Goal: Task Accomplishment & Management: Use online tool/utility

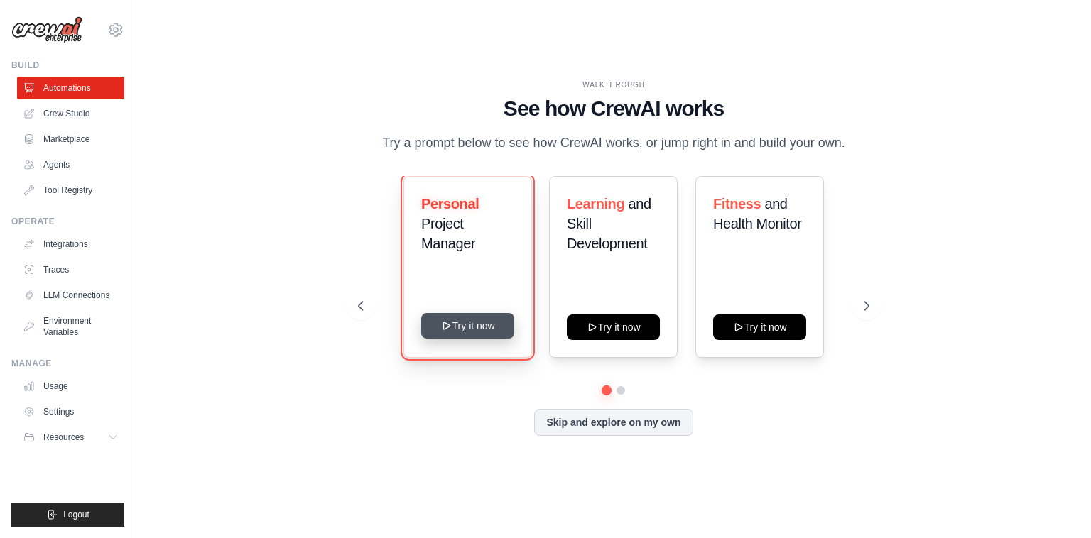
click at [476, 329] on button "Try it now" at bounding box center [467, 326] width 93 height 26
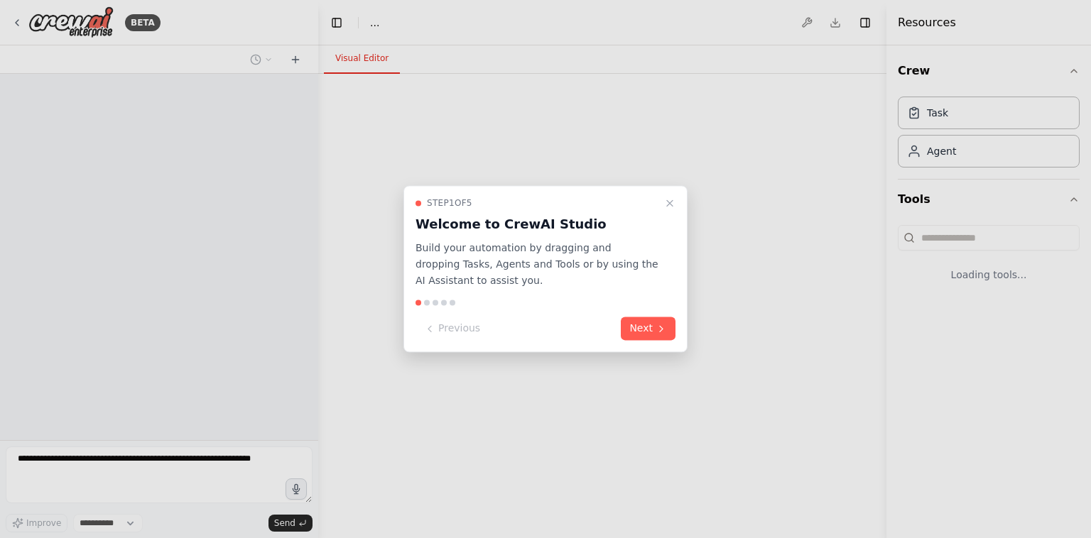
select select "****"
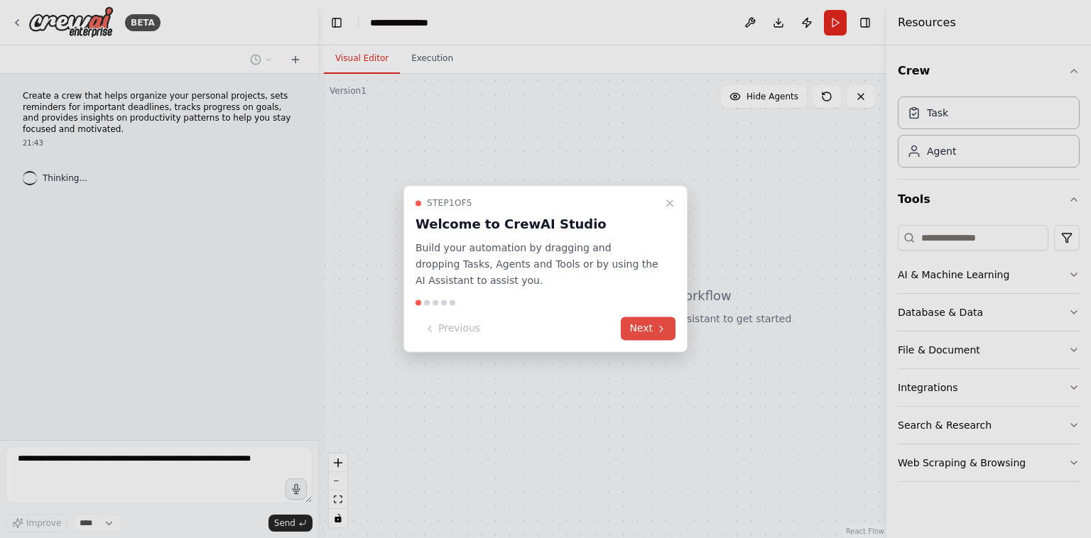
click at [646, 327] on button "Next" at bounding box center [648, 329] width 55 height 23
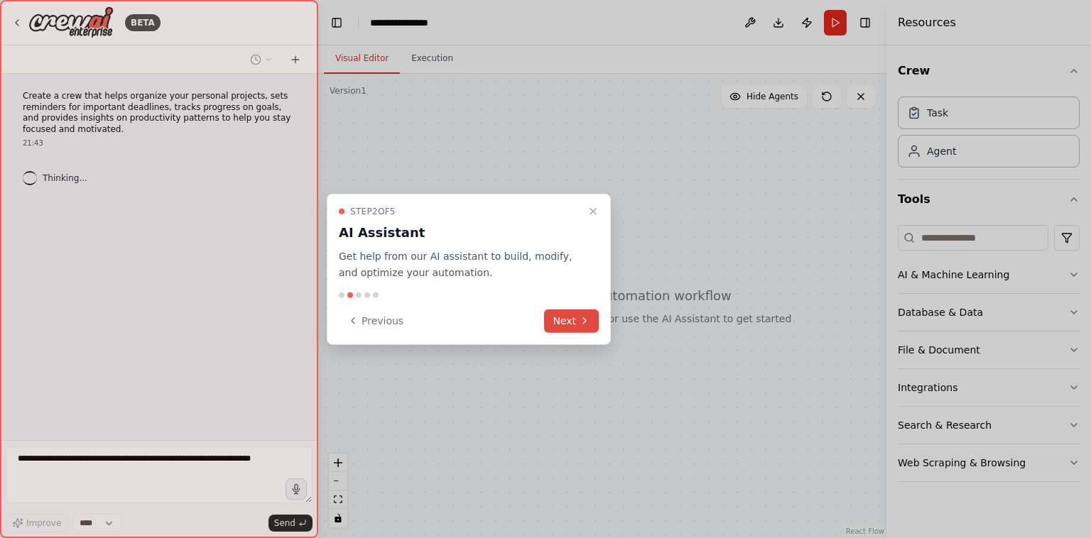
click at [646, 327] on div at bounding box center [545, 269] width 1091 height 538
click at [589, 320] on icon at bounding box center [584, 320] width 11 height 11
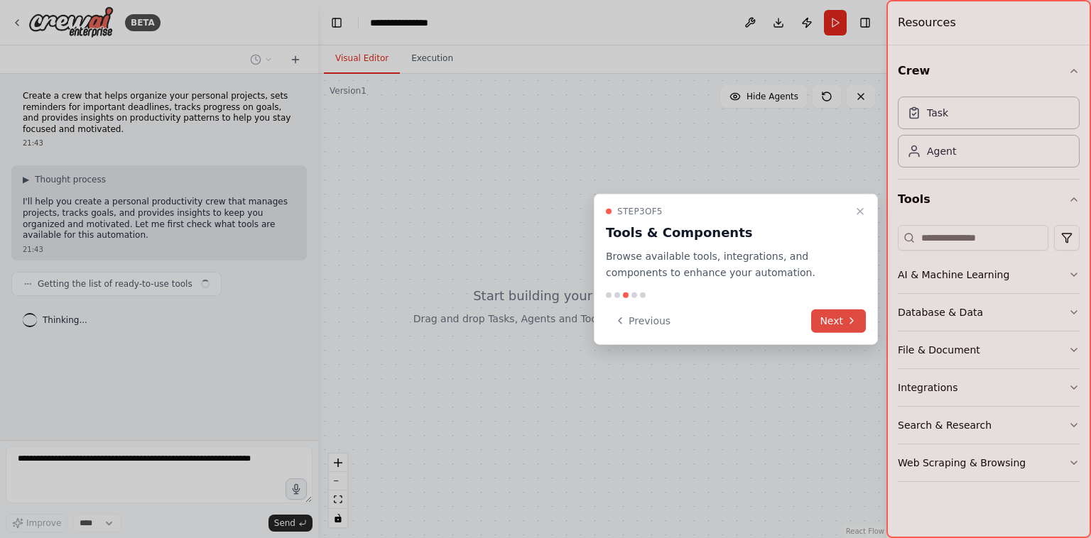
click at [836, 327] on button "Next" at bounding box center [838, 320] width 55 height 23
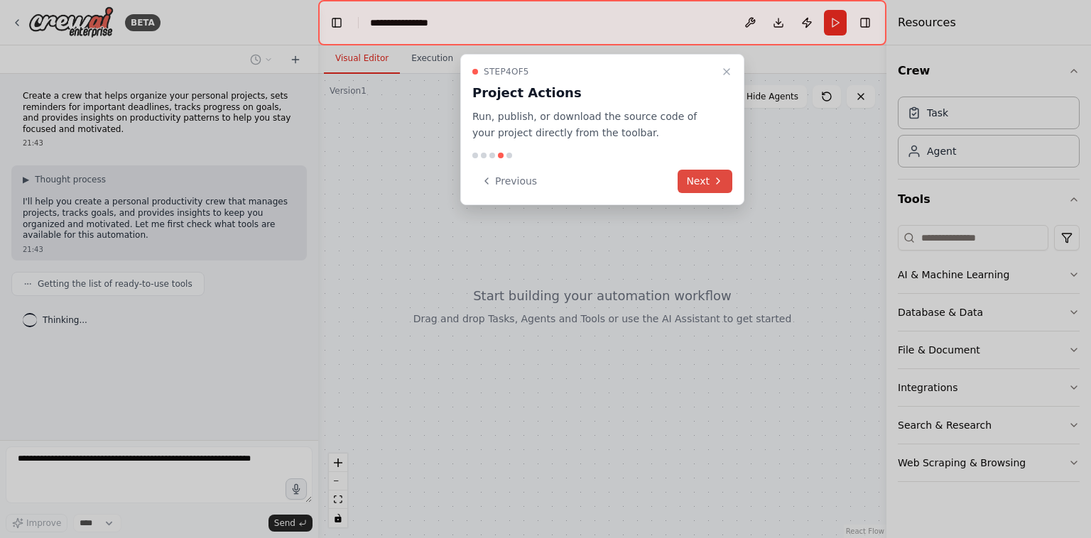
click at [725, 184] on button "Next" at bounding box center [705, 181] width 55 height 23
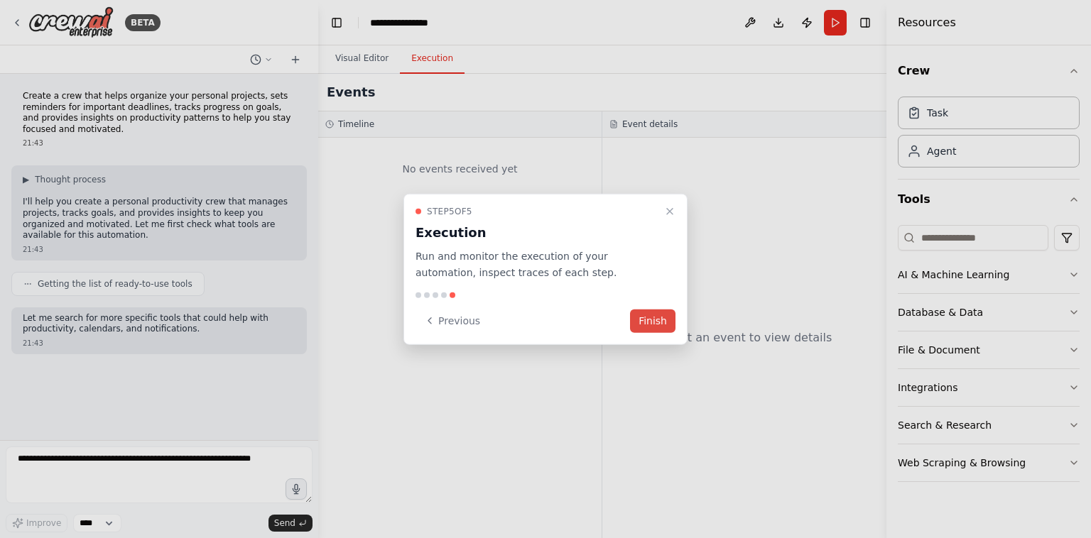
click at [648, 327] on button "Finish" at bounding box center [652, 320] width 45 height 23
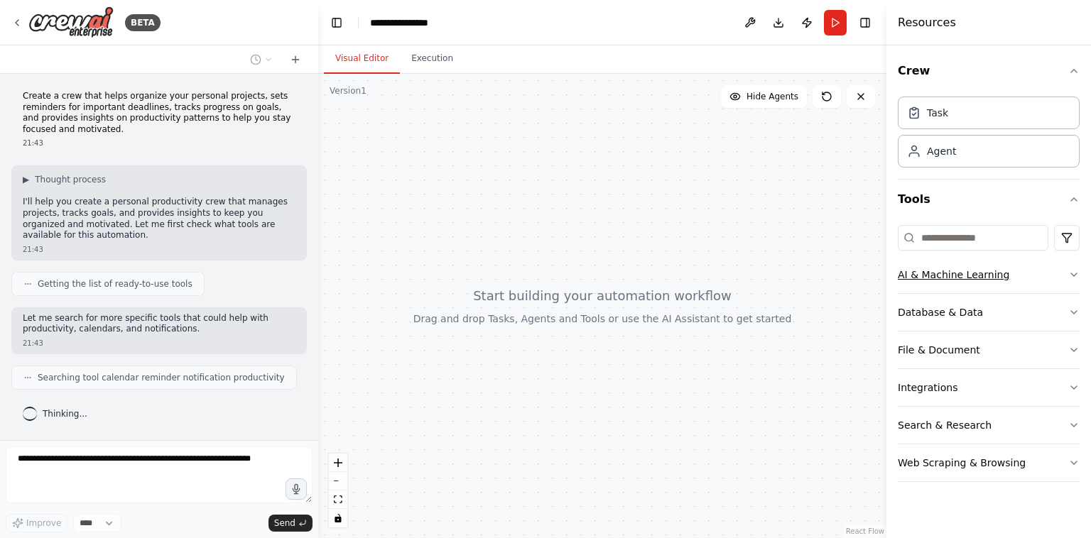
click at [983, 285] on button "AI & Machine Learning" at bounding box center [989, 274] width 182 height 37
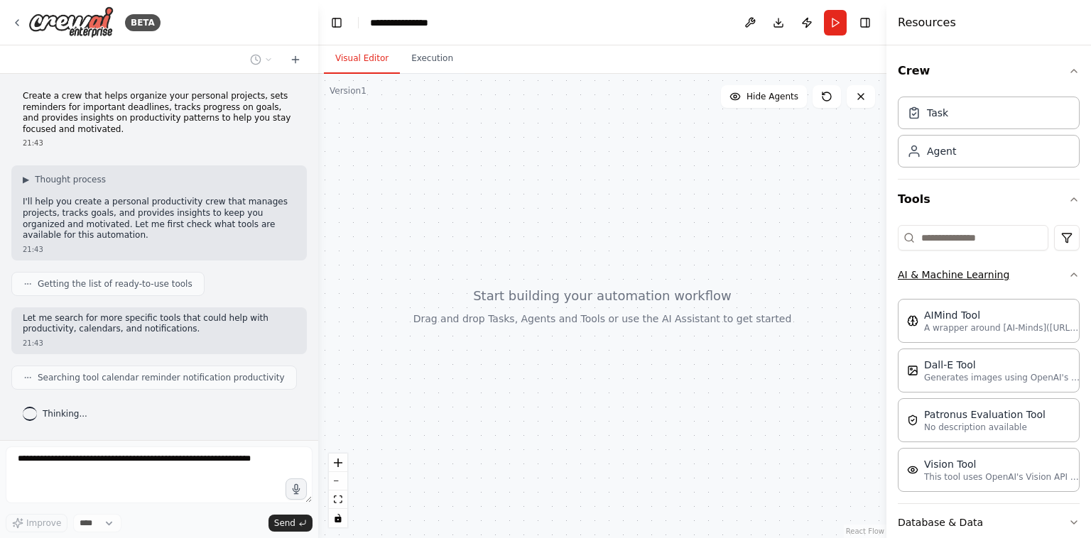
scroll to position [31, 0]
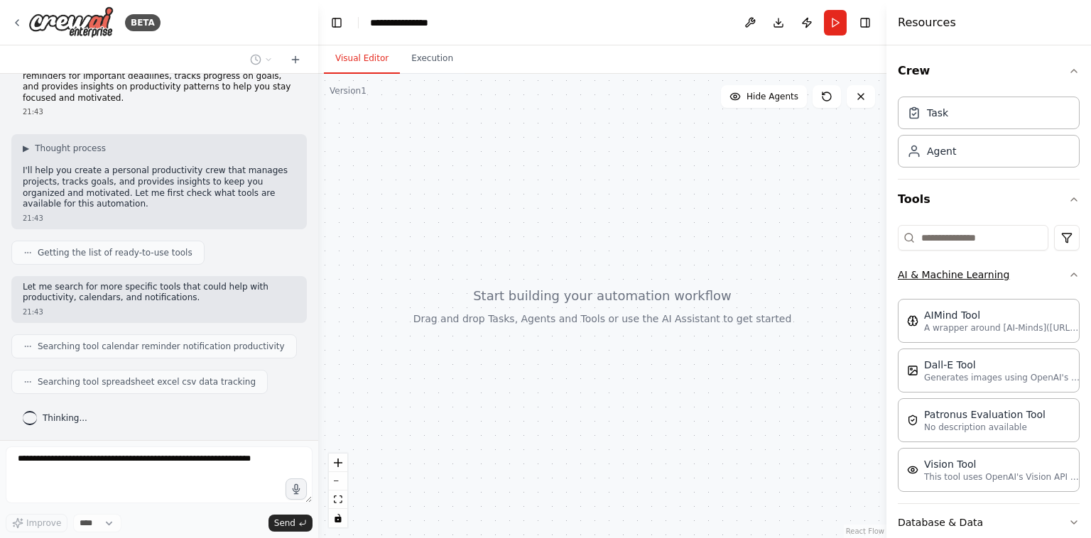
click at [983, 285] on button "AI & Machine Learning" at bounding box center [989, 274] width 182 height 37
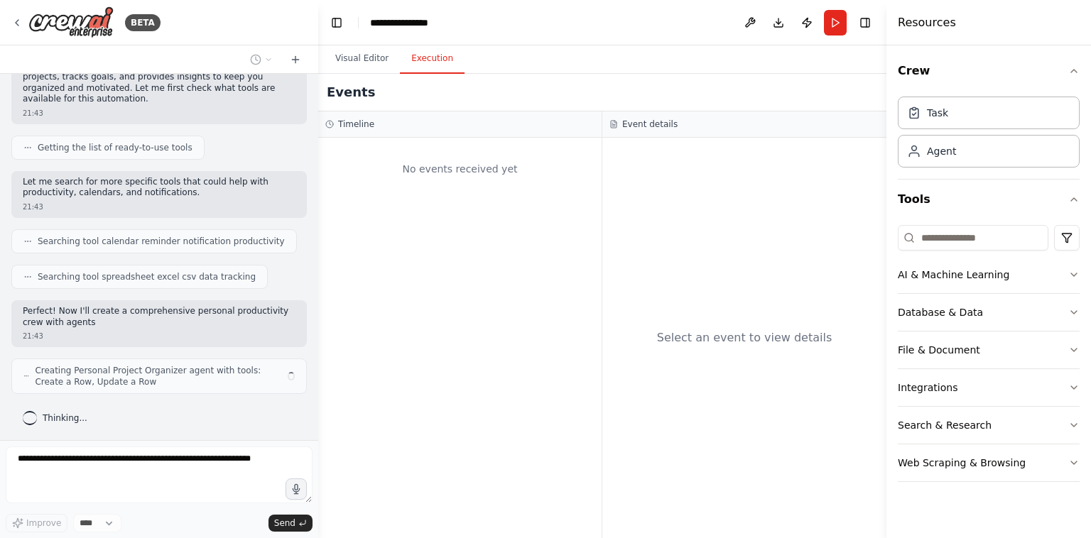
click at [425, 55] on button "Execution" at bounding box center [432, 59] width 65 height 30
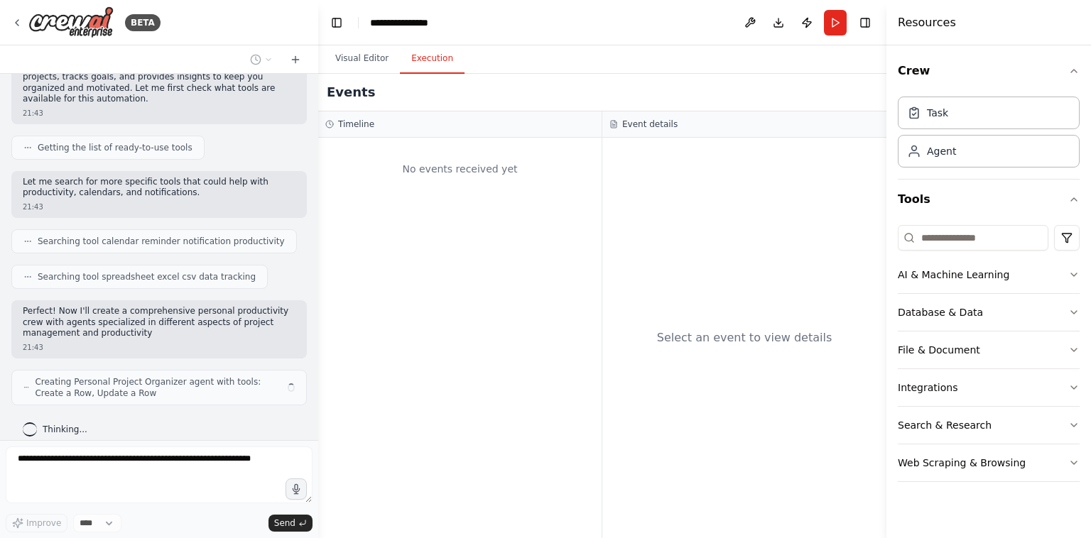
scroll to position [148, 0]
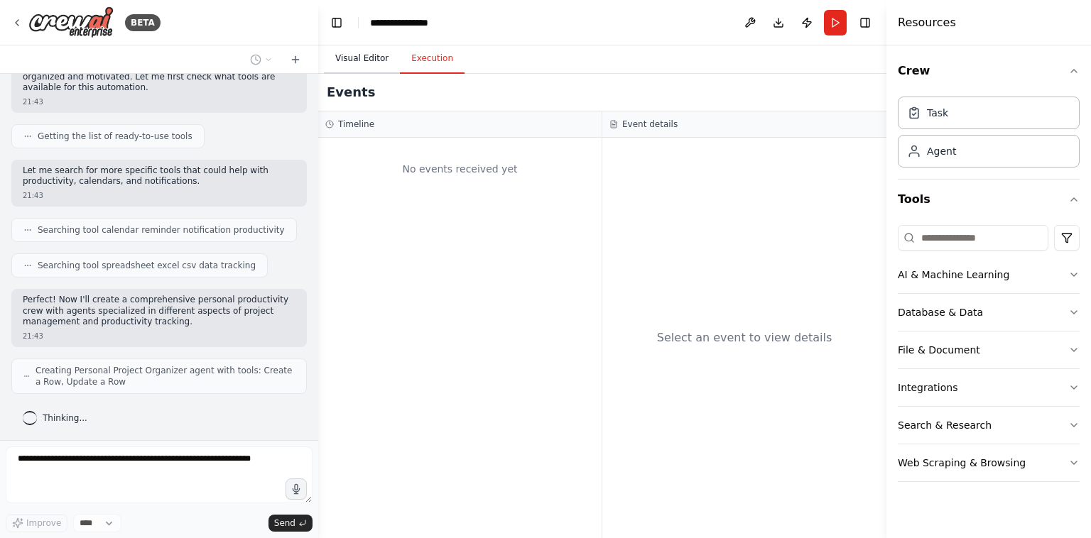
click at [354, 62] on button "Visual Editor" at bounding box center [362, 59] width 76 height 30
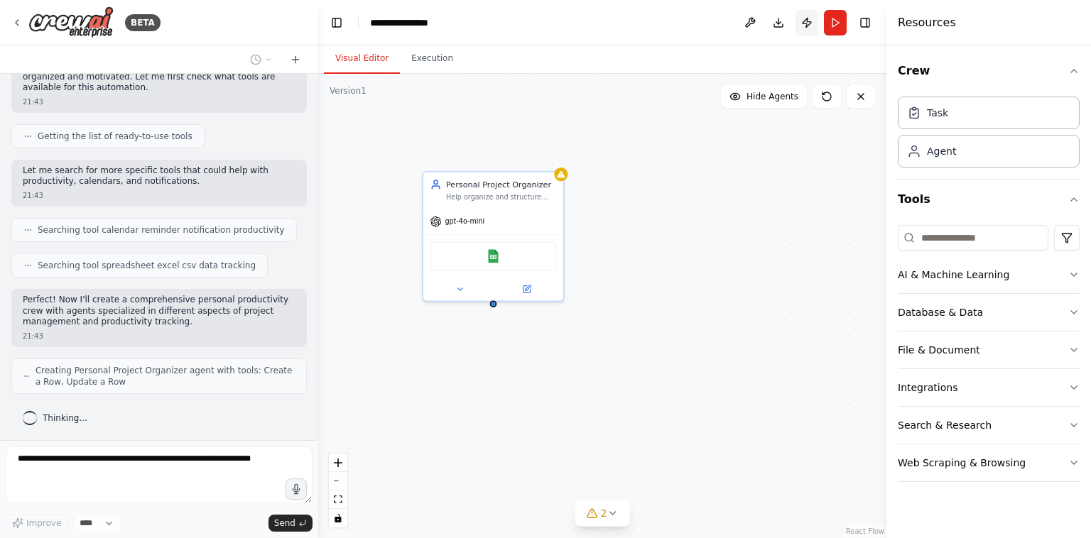
scroll to position [194, 0]
